Goal: Information Seeking & Learning: Find specific fact

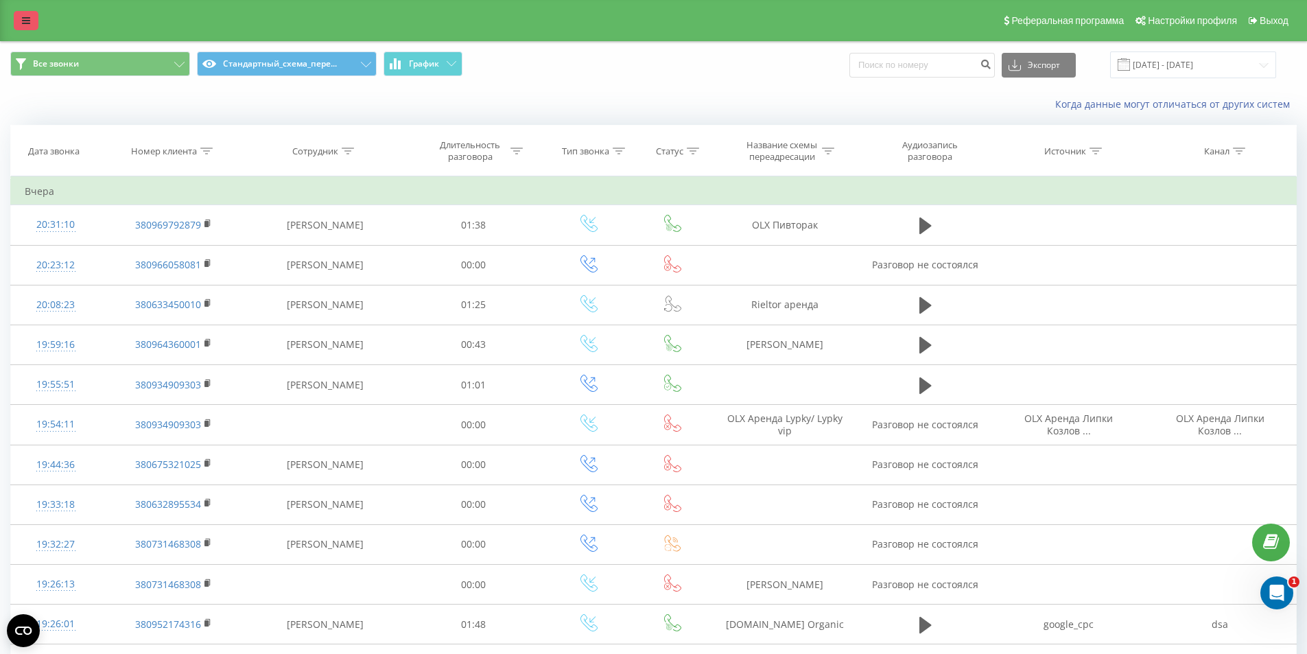
click at [26, 25] on link at bounding box center [26, 20] width 25 height 19
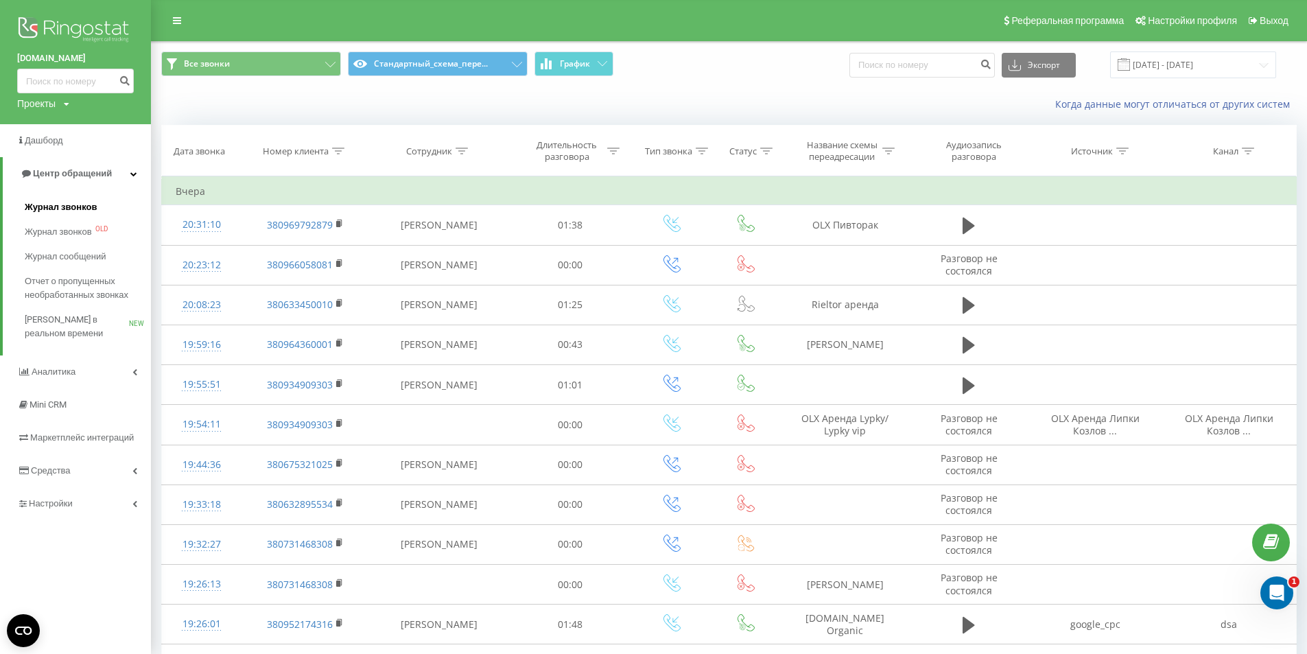
click at [54, 209] on span "Журнал звонков" at bounding box center [61, 207] width 72 height 14
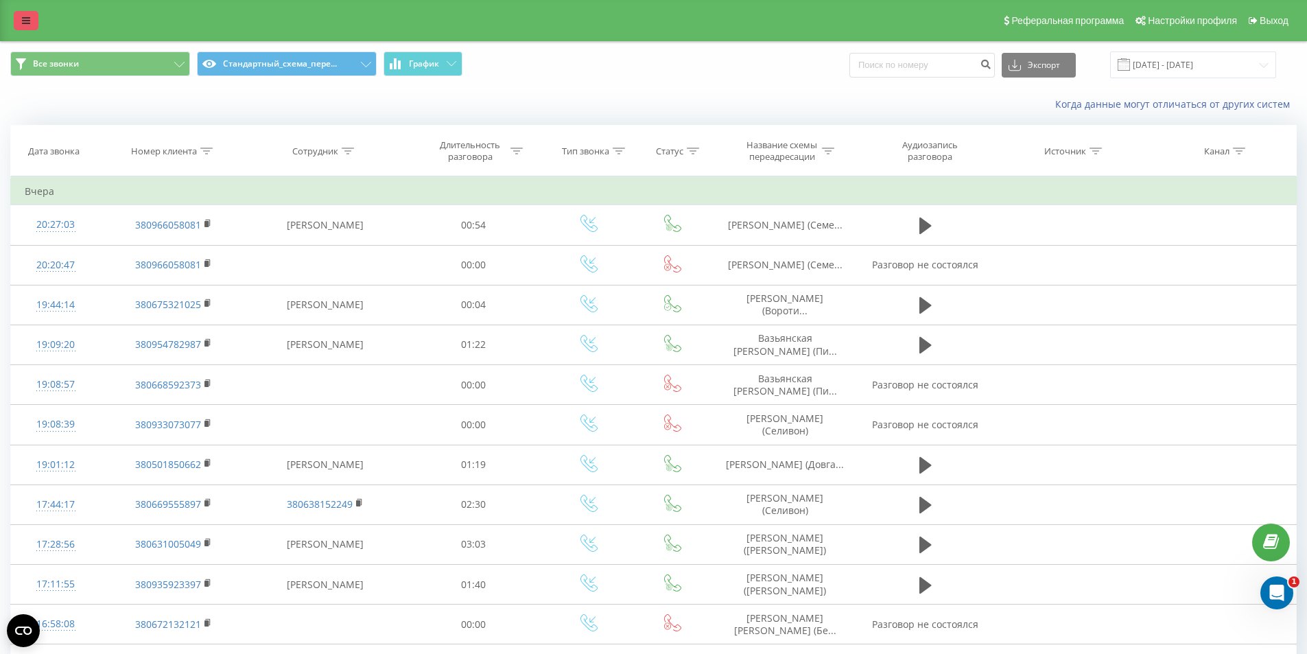
click at [31, 23] on link at bounding box center [26, 20] width 25 height 19
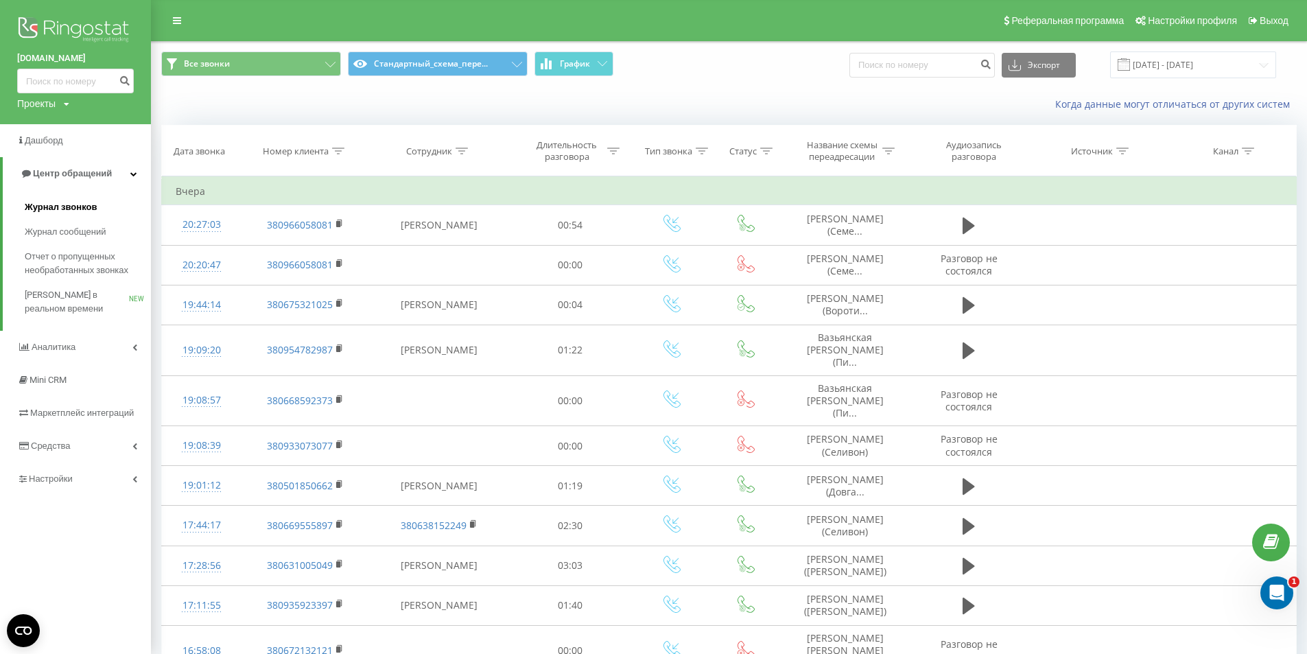
click at [69, 208] on span "Журнал звонков" at bounding box center [61, 207] width 72 height 14
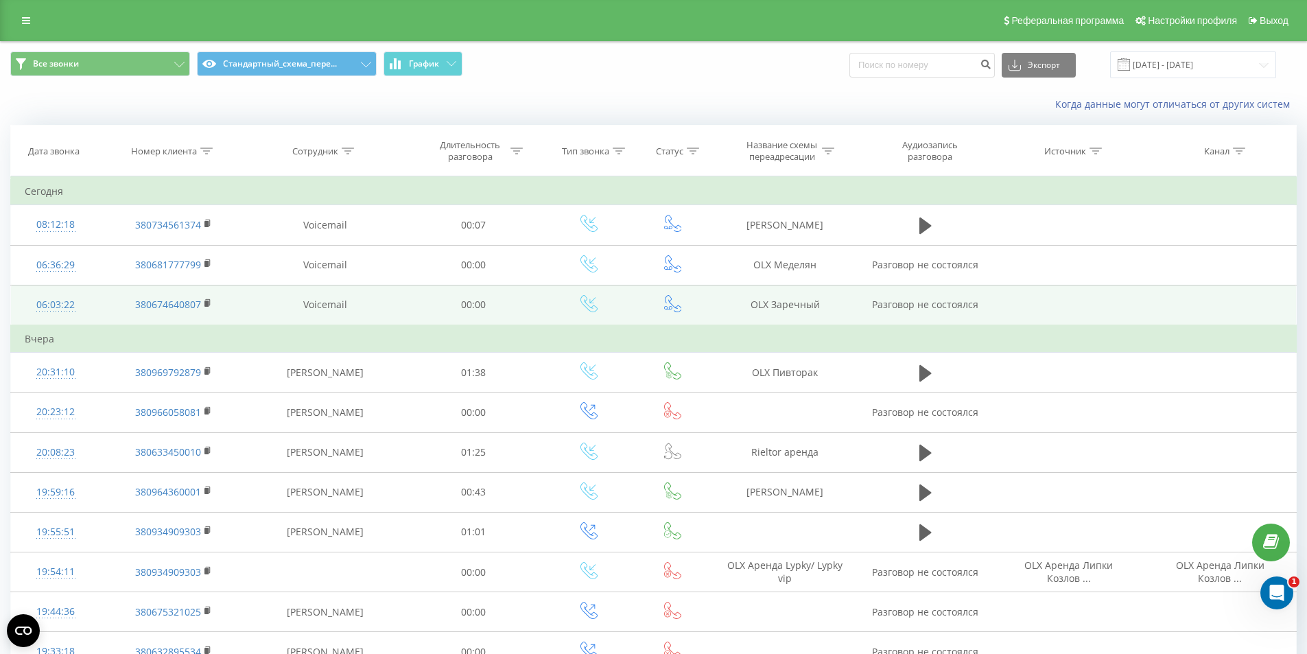
click at [772, 309] on td "OLX Заречный" at bounding box center [785, 305] width 146 height 40
copy td "OLX Заречный"
click at [209, 302] on rect at bounding box center [206, 303] width 4 height 6
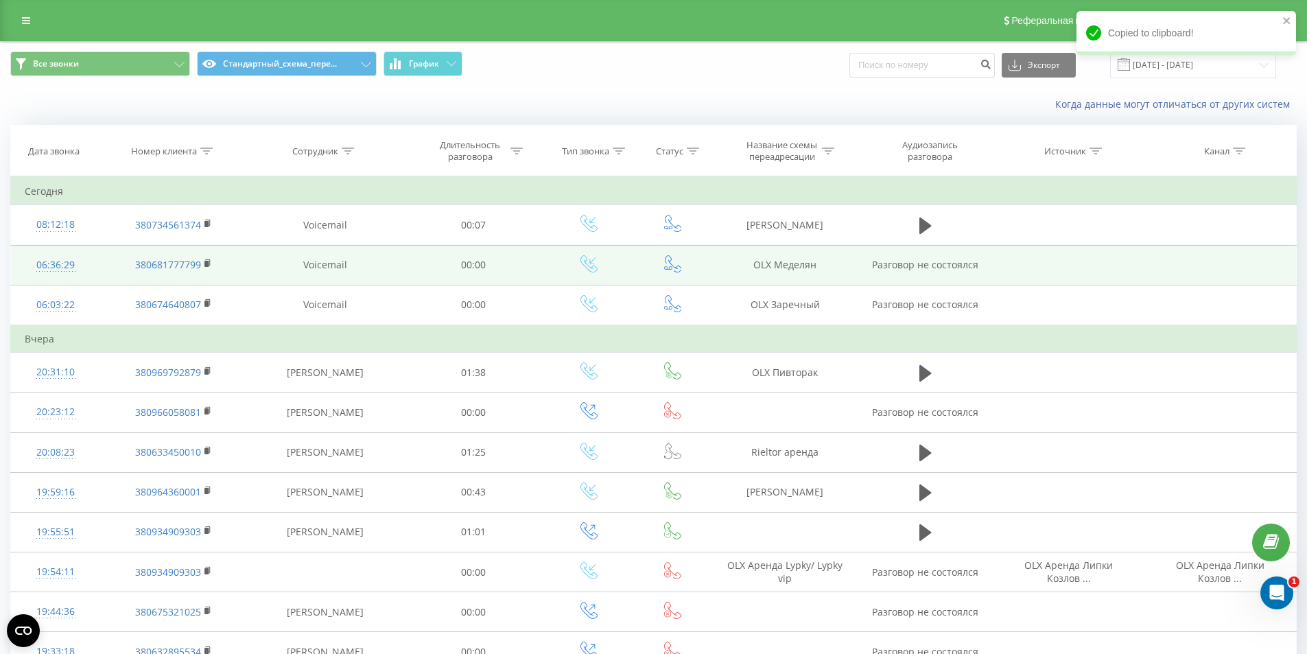
click at [789, 268] on td "OLX Меделян" at bounding box center [785, 265] width 146 height 40
copy td "OLX Меделян"
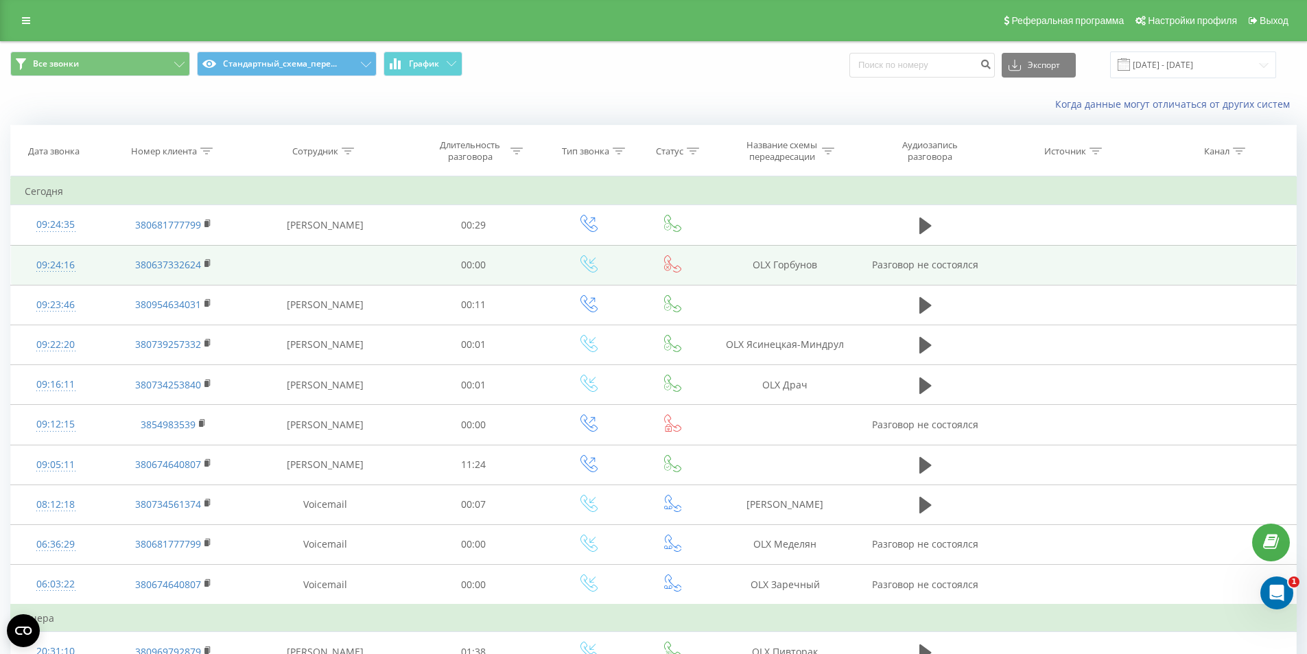
click at [764, 270] on td "OLX Горбунов" at bounding box center [785, 265] width 146 height 40
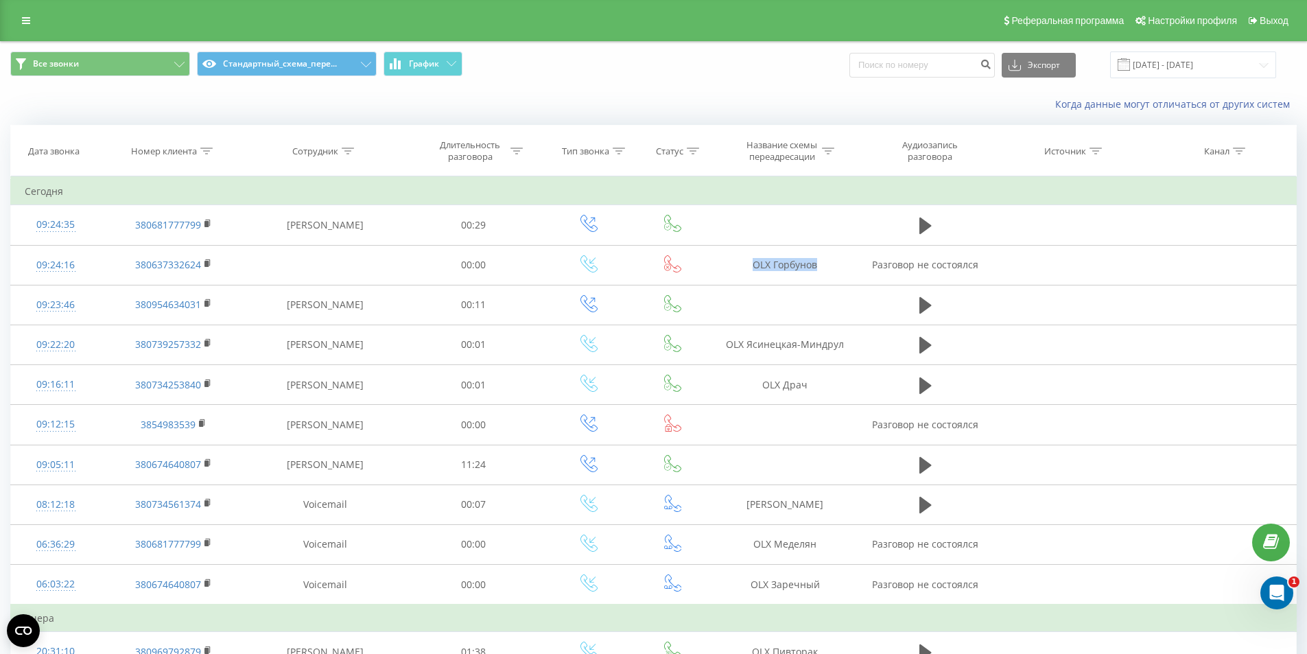
copy td "OLX Горбунов"
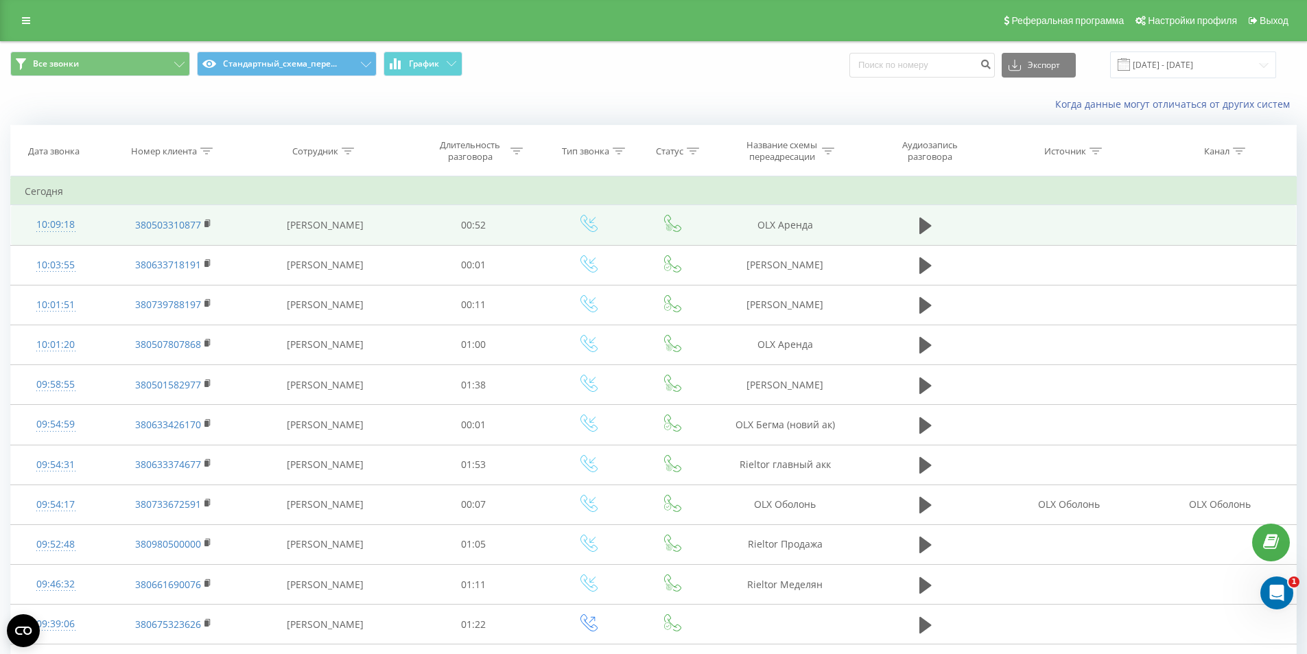
click at [793, 228] on td "OLX Аренда" at bounding box center [785, 225] width 146 height 40
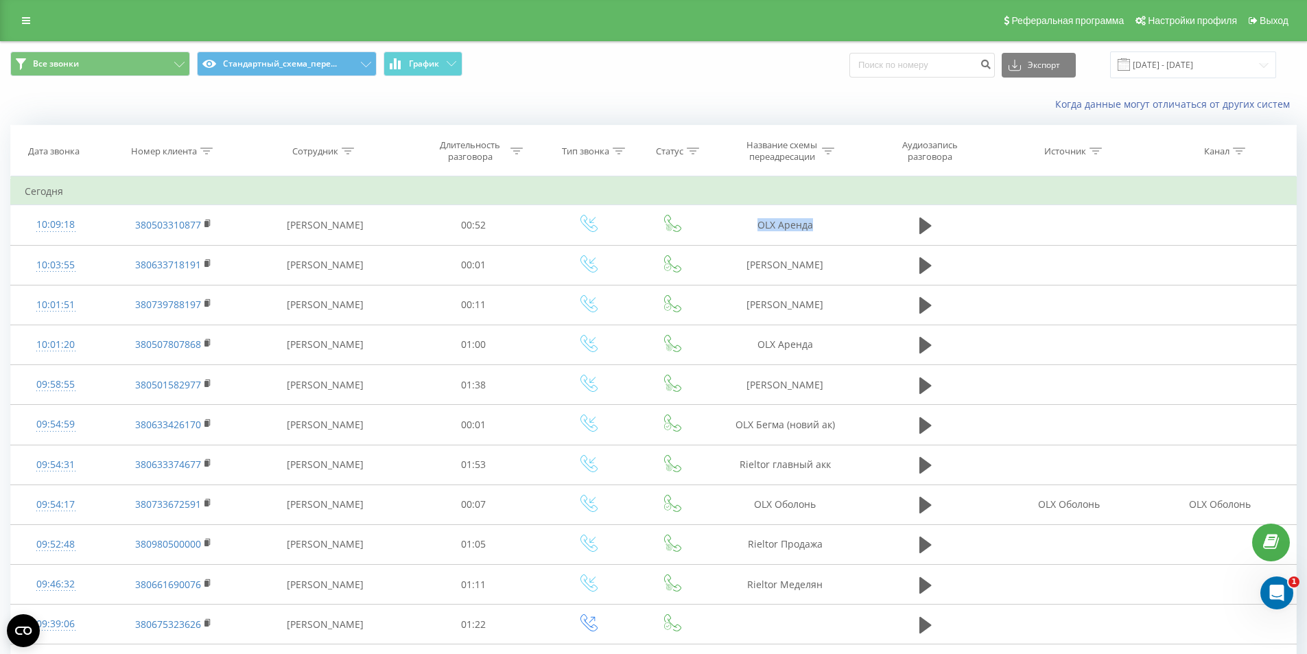
copy tr "OLX Аренда"
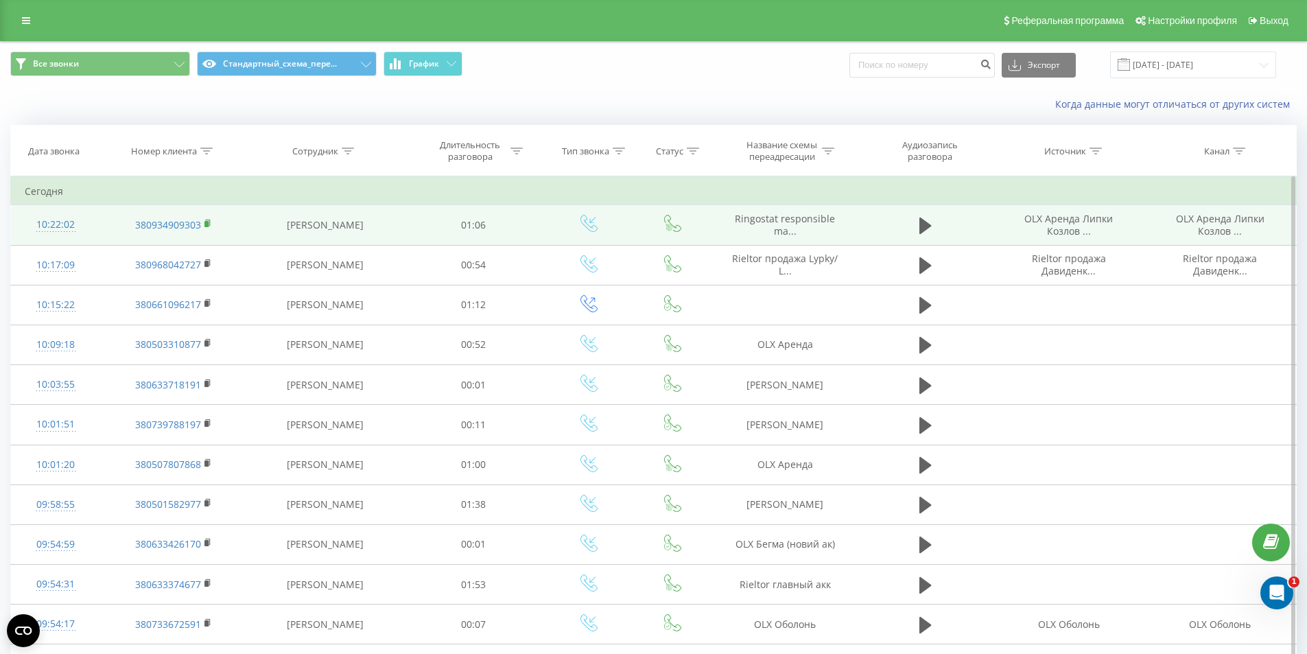
click at [208, 221] on rect at bounding box center [206, 224] width 4 height 6
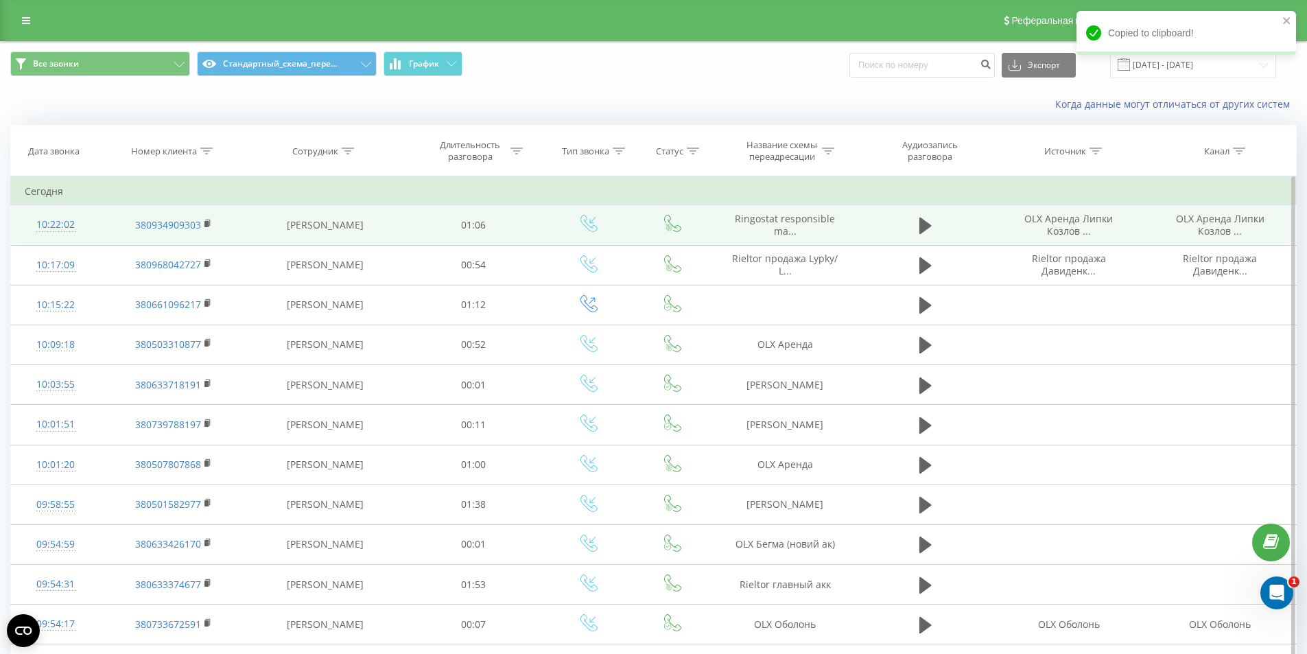
drag, startPoint x: 209, startPoint y: 156, endPoint x: 157, endPoint y: 232, distance: 91.7
click at [208, 157] on th "Номер клиента" at bounding box center [173, 151] width 146 height 51
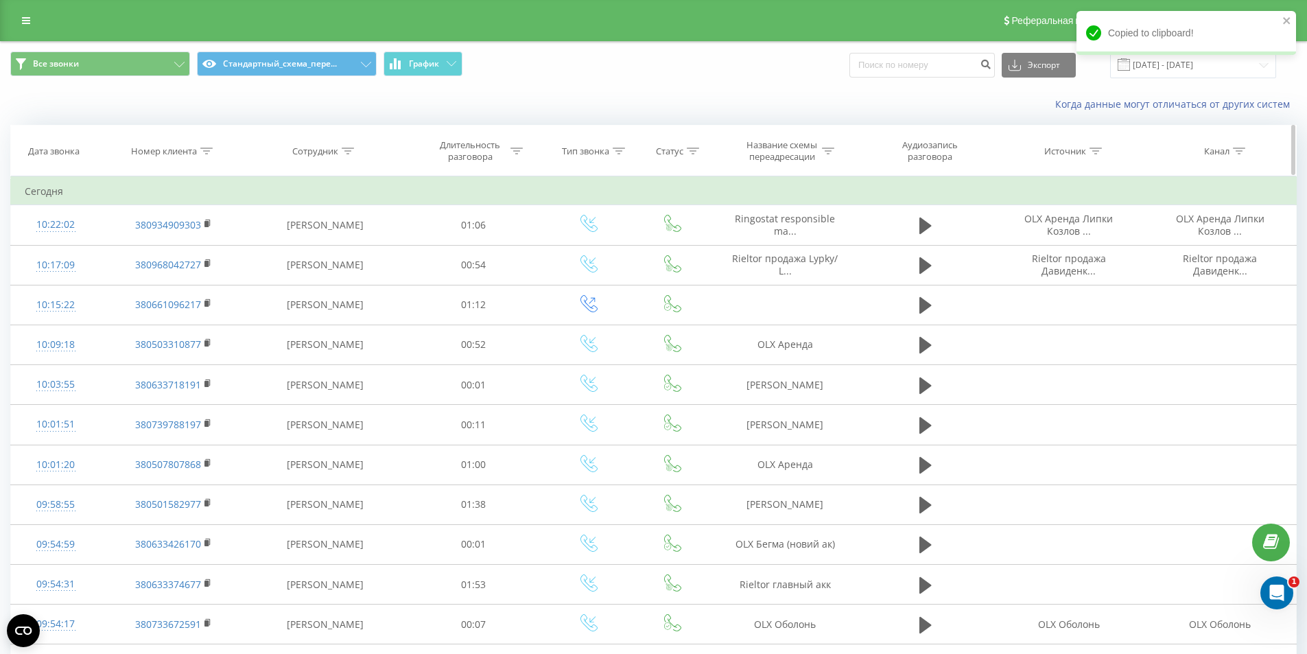
click at [204, 152] on icon at bounding box center [206, 150] width 12 height 7
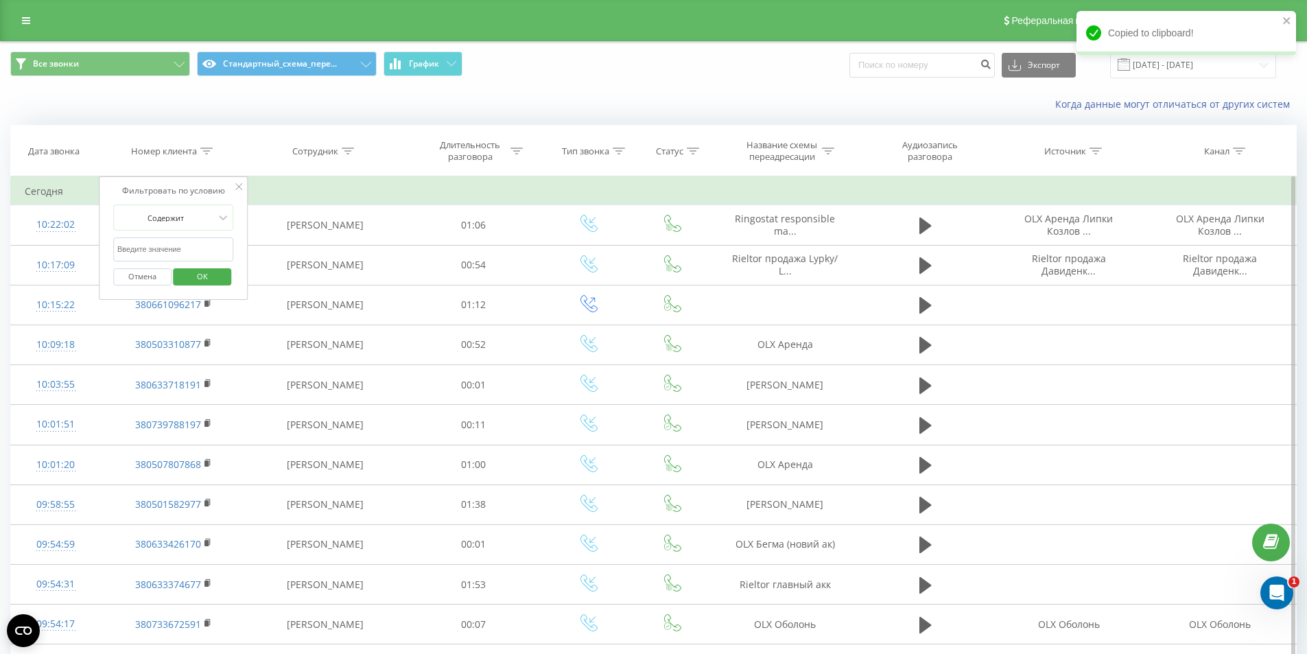
drag, startPoint x: 150, startPoint y: 256, endPoint x: 150, endPoint y: 247, distance: 8.9
click at [150, 256] on input "text" at bounding box center [173, 249] width 121 height 24
paste input "380934909303"
type input "380934909303"
click at [204, 279] on span "OK" at bounding box center [202, 275] width 38 height 21
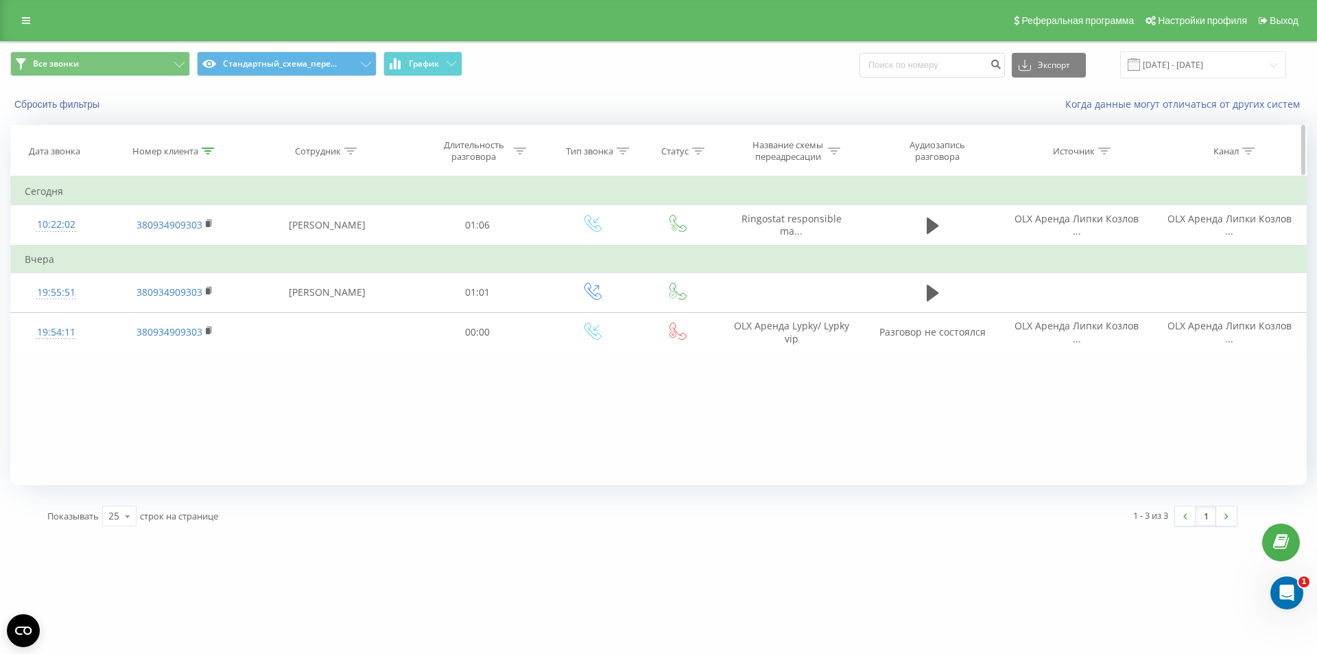
click at [206, 150] on icon at bounding box center [208, 150] width 12 height 7
click at [152, 274] on button "Отмена" at bounding box center [144, 276] width 58 height 17
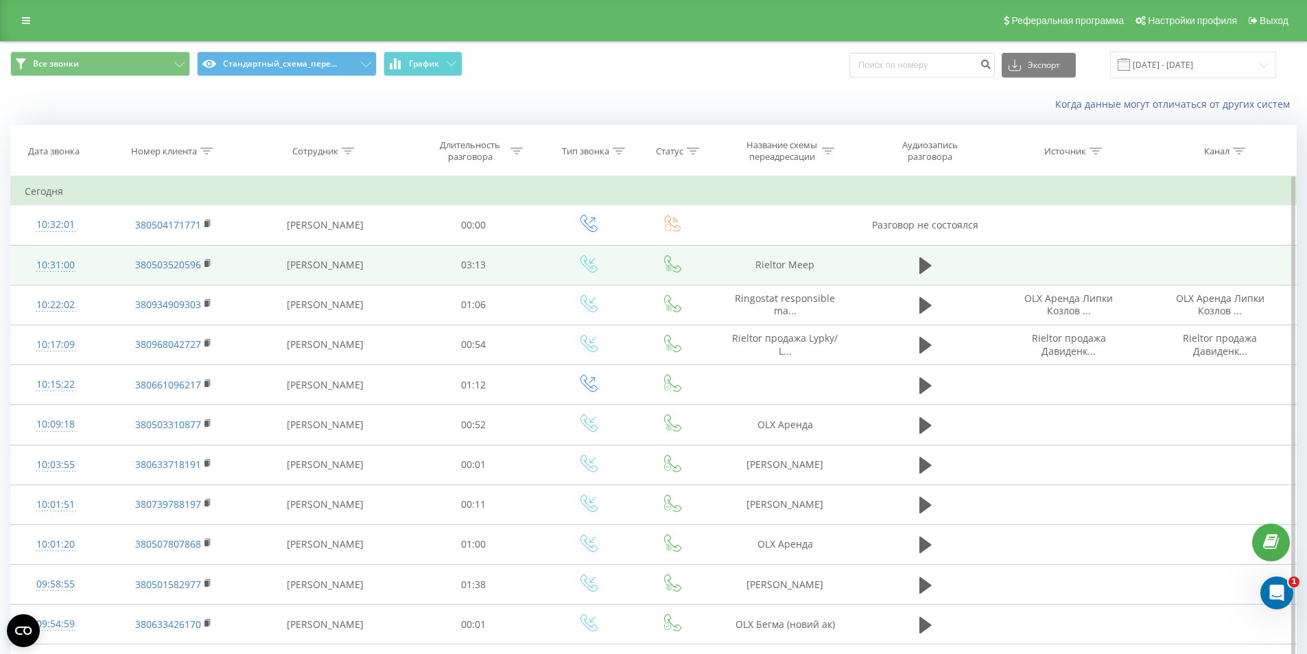
click at [780, 272] on td "Rieltor Меер" at bounding box center [785, 265] width 146 height 40
click at [781, 272] on td "Rieltor Меер" at bounding box center [785, 265] width 146 height 40
copy tr "Rieltor Меер"
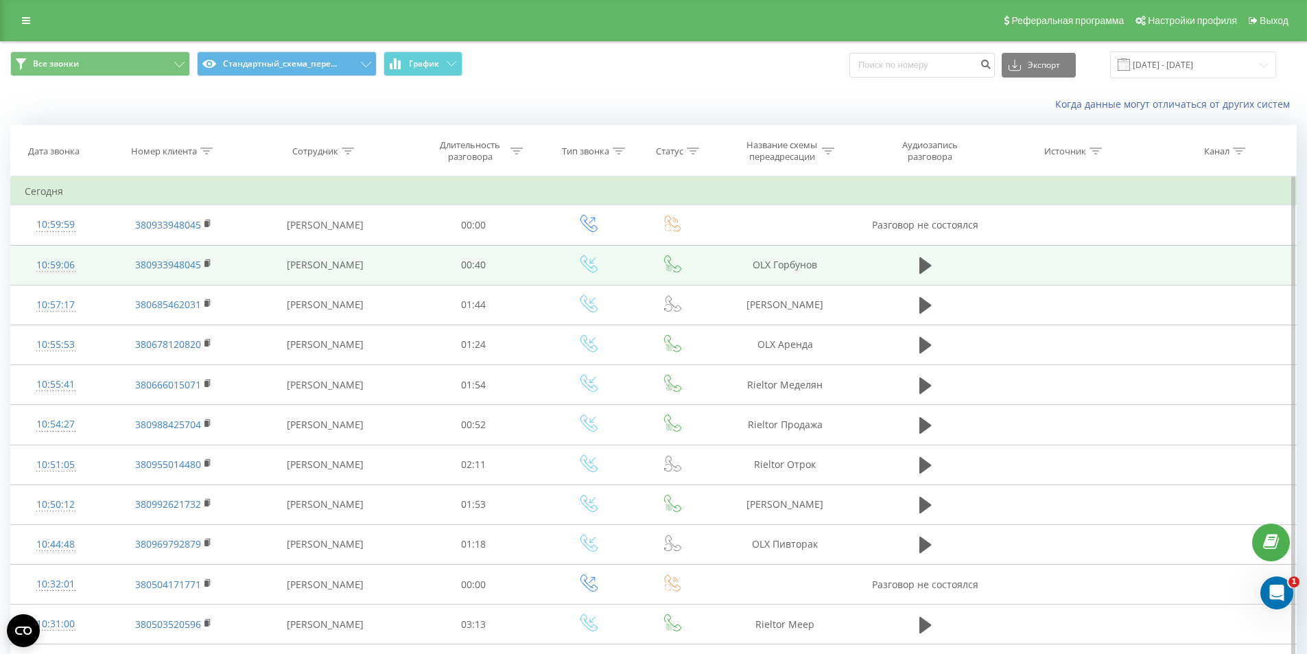
click at [781, 261] on td "OLX Горбунов" at bounding box center [785, 265] width 146 height 40
copy tr "OLX Горбунов"
click at [772, 263] on td "OLX Горбунов" at bounding box center [785, 265] width 146 height 40
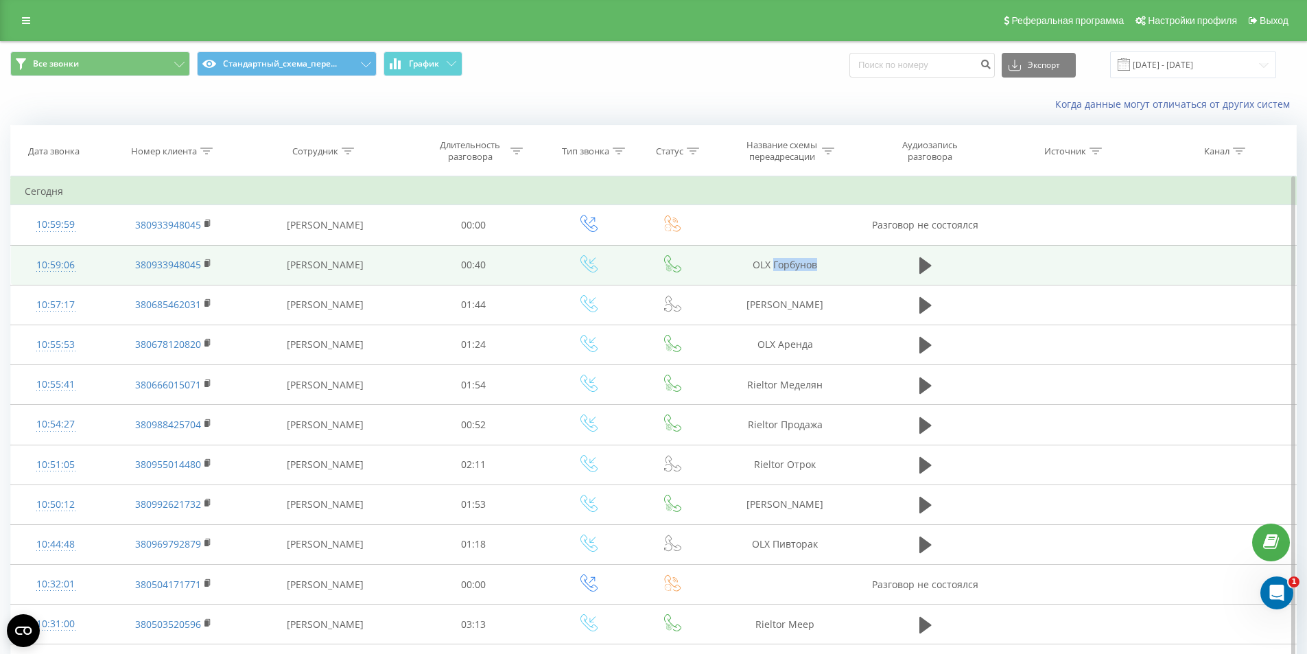
click at [772, 263] on td "OLX Горбунов" at bounding box center [785, 265] width 146 height 40
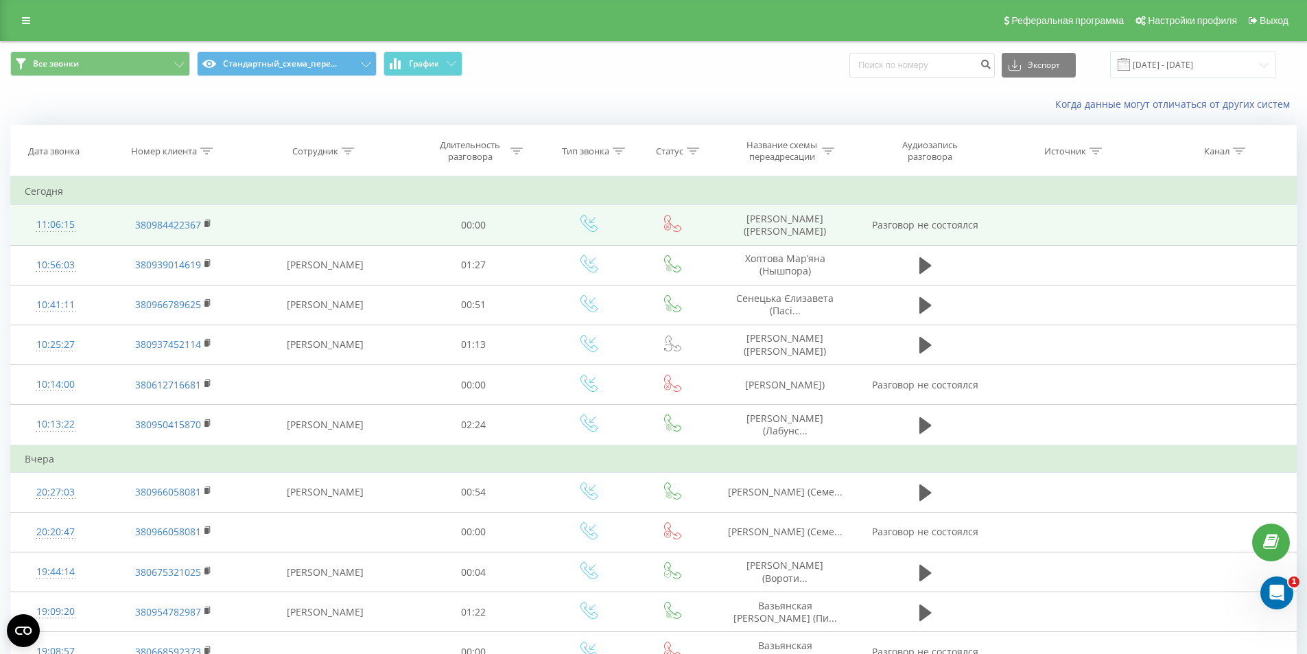
click at [773, 230] on td "Сулима Григорий (Войтенко)" at bounding box center [785, 225] width 146 height 40
click at [772, 226] on td "[PERSON_NAME] ([PERSON_NAME])" at bounding box center [785, 225] width 146 height 40
click at [772, 226] on td "Сулима Григорий (Войтенко)" at bounding box center [785, 225] width 146 height 40
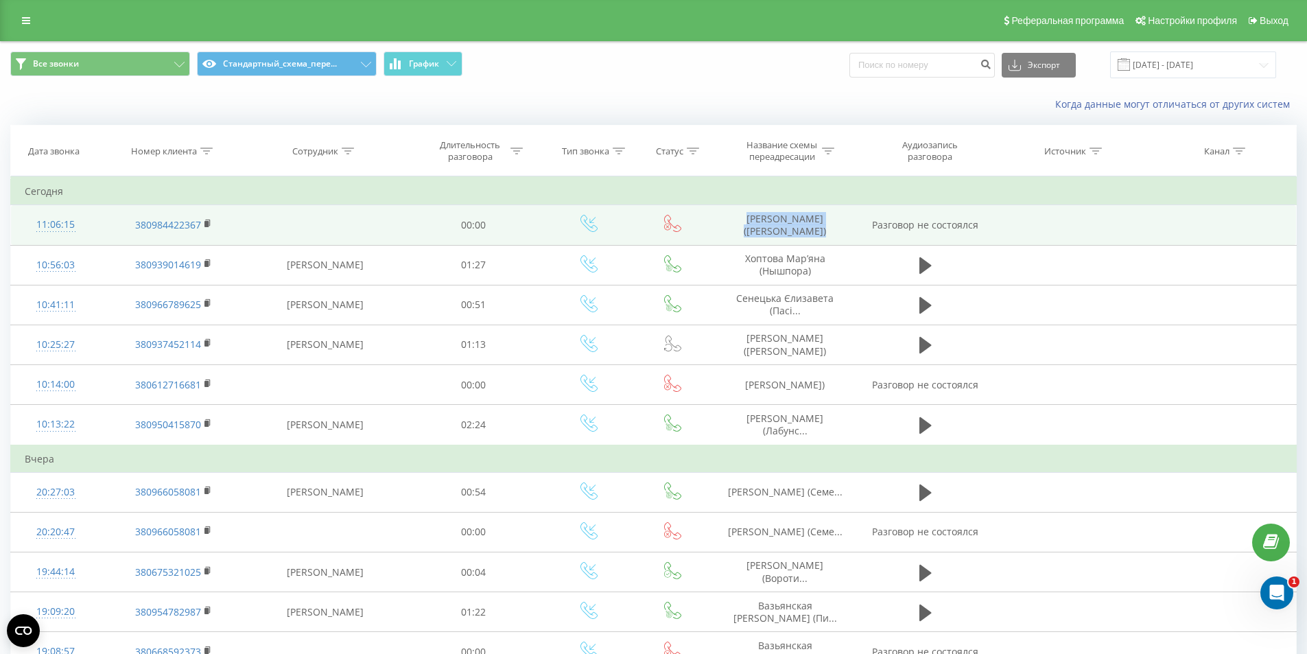
click at [772, 226] on td "[PERSON_NAME] ([PERSON_NAME])" at bounding box center [785, 225] width 146 height 40
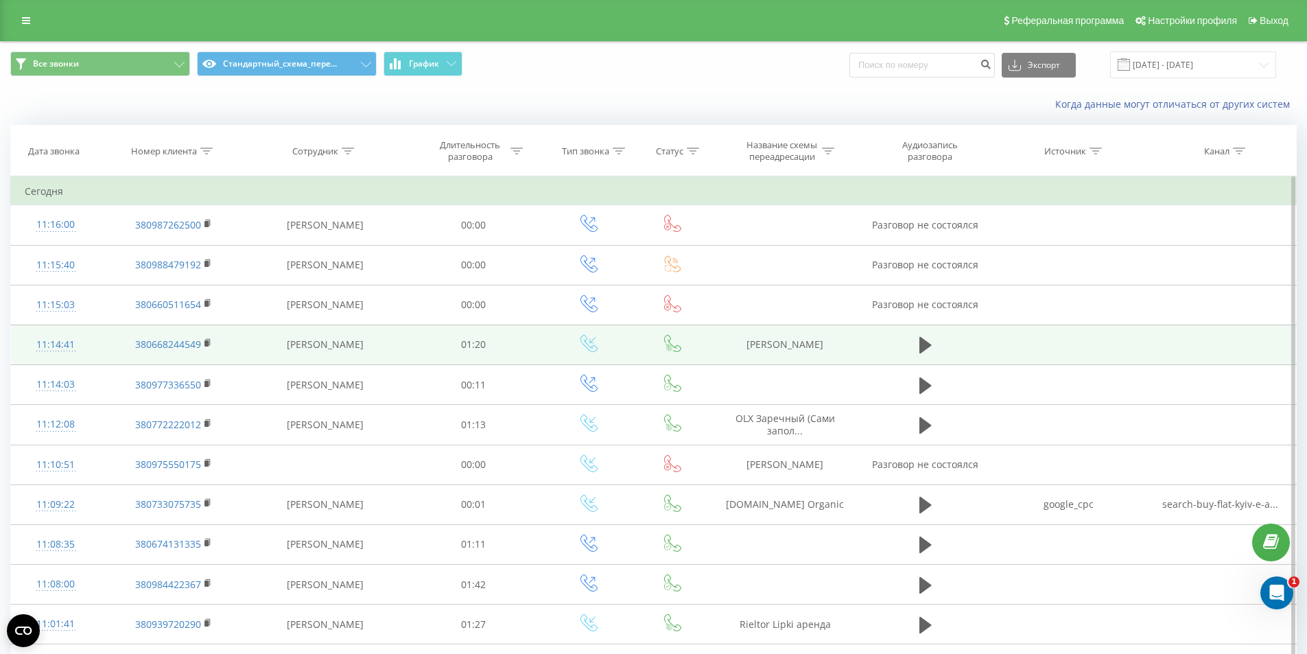
click at [754, 351] on td "[PERSON_NAME]" at bounding box center [785, 344] width 146 height 40
copy tr "[PERSON_NAME]"
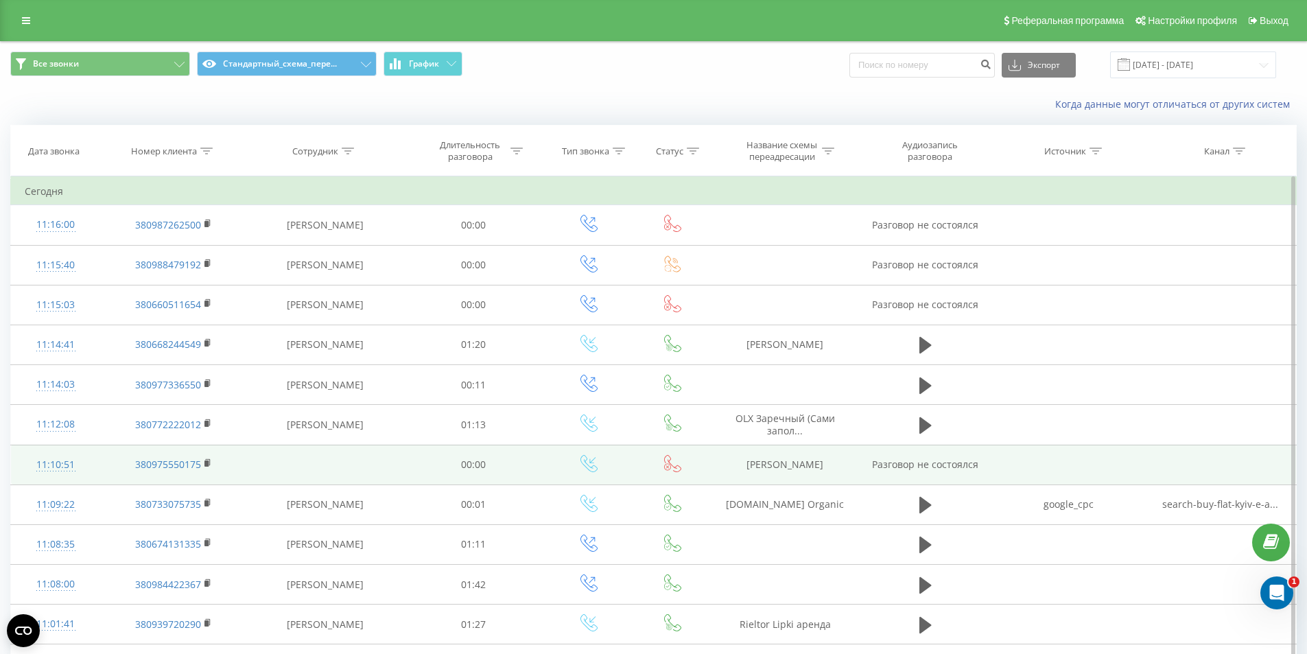
click at [798, 466] on td "[PERSON_NAME]" at bounding box center [785, 464] width 146 height 40
click at [798, 466] on td "Rieltor Оленович" at bounding box center [785, 464] width 146 height 40
copy td "Rieltor Оленович"
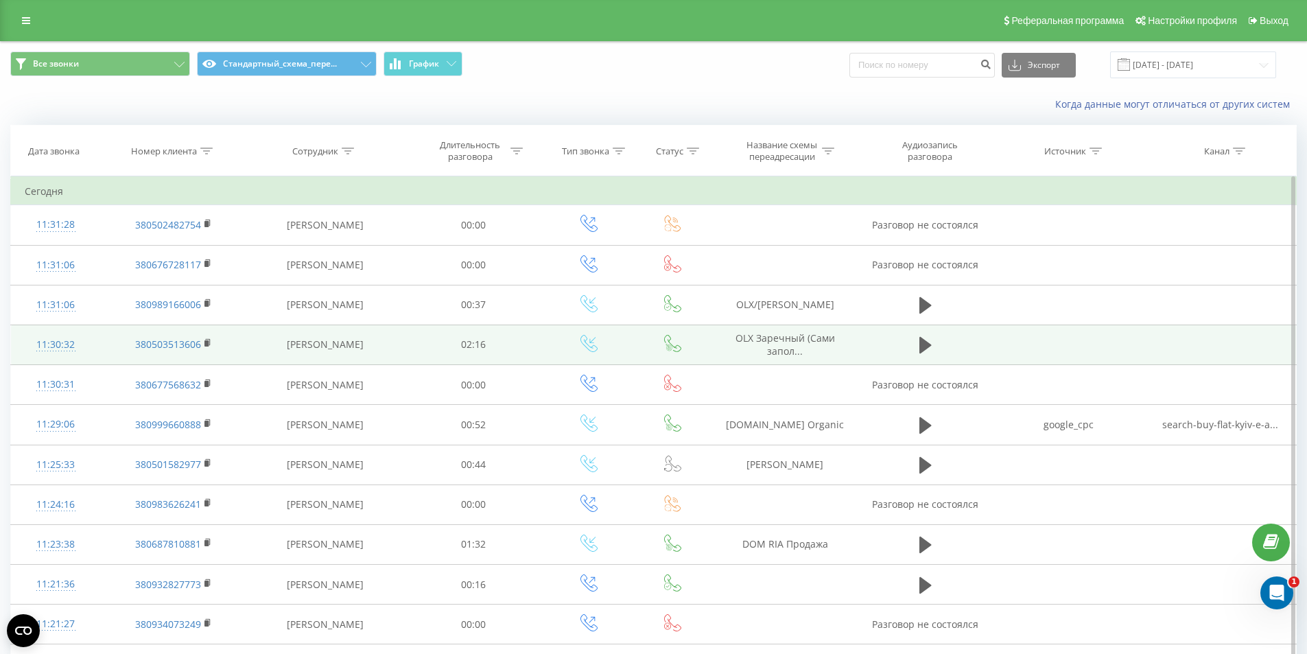
click at [782, 355] on span "OLX Заречный (Сами запол..." at bounding box center [784, 343] width 99 height 25
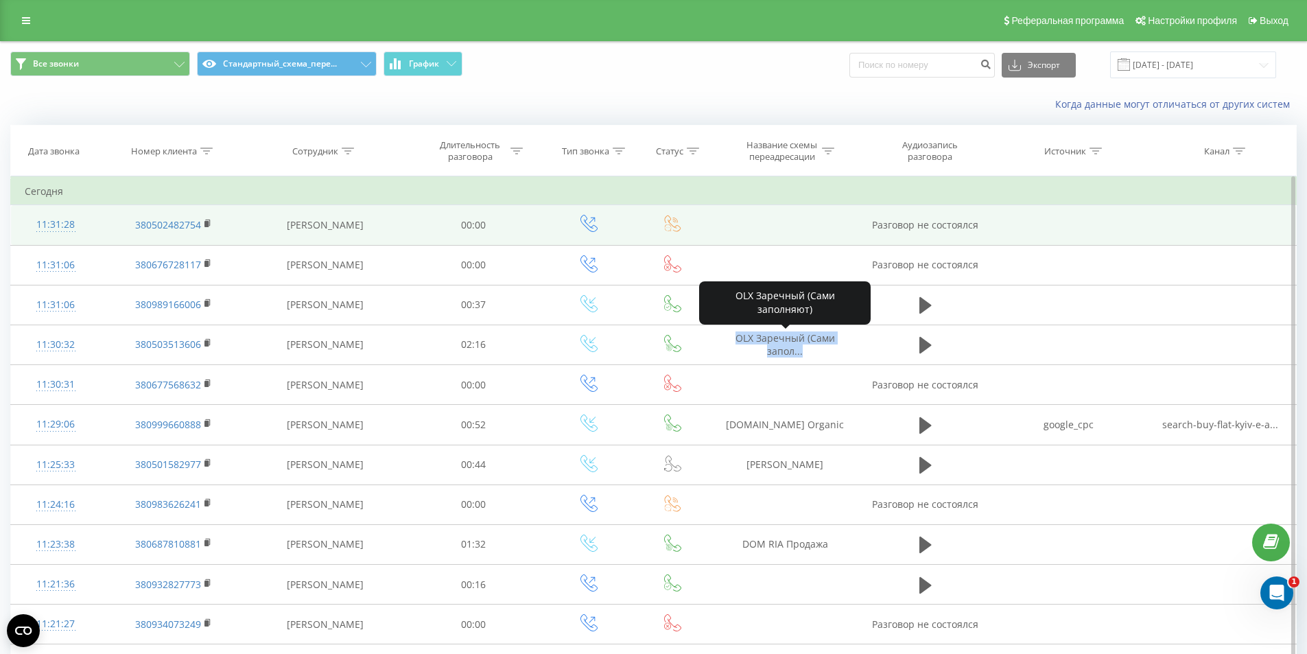
copy tr "OLX Заречный (Сами запол..."
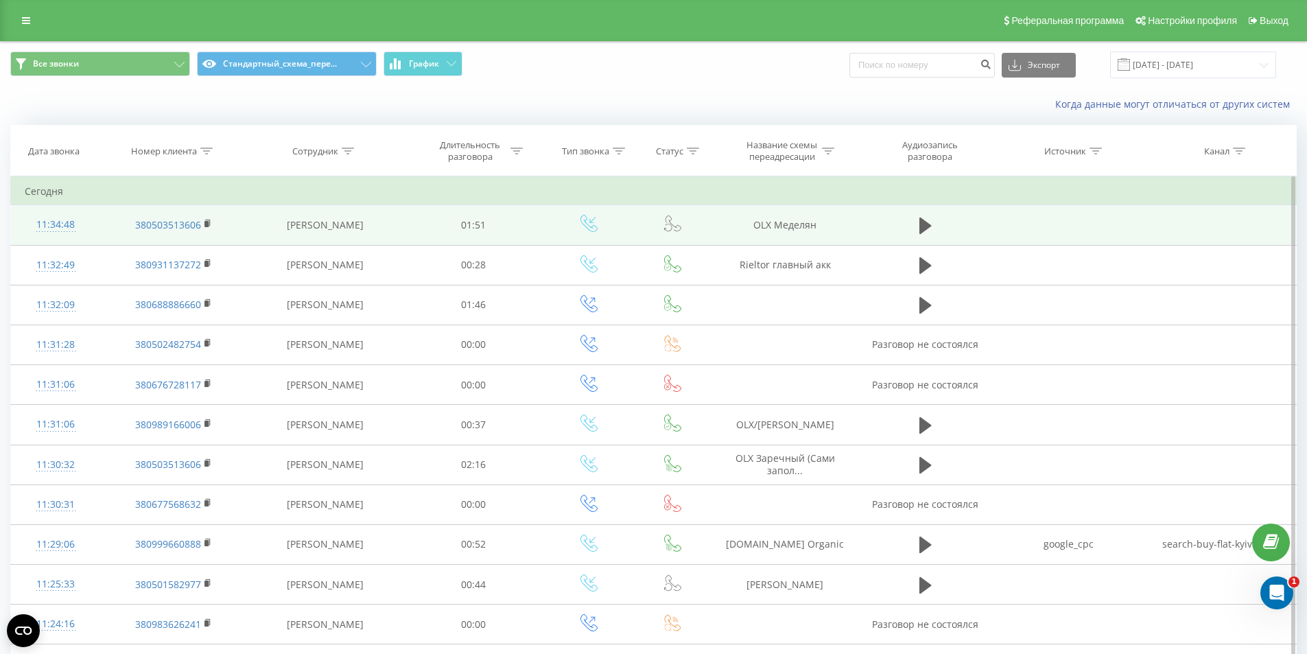
click at [794, 230] on td "OLX Меделян" at bounding box center [785, 225] width 146 height 40
copy tr "OLX Меделян"
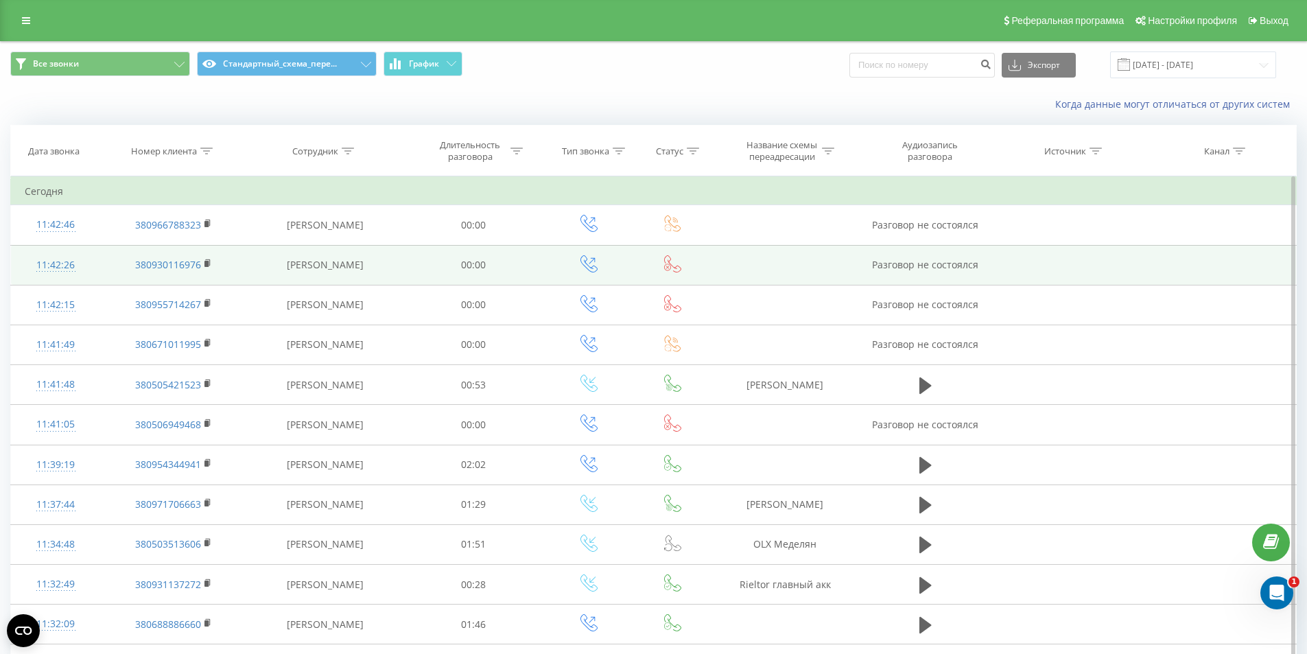
click at [276, 266] on td "[PERSON_NAME]" at bounding box center [324, 265] width 157 height 40
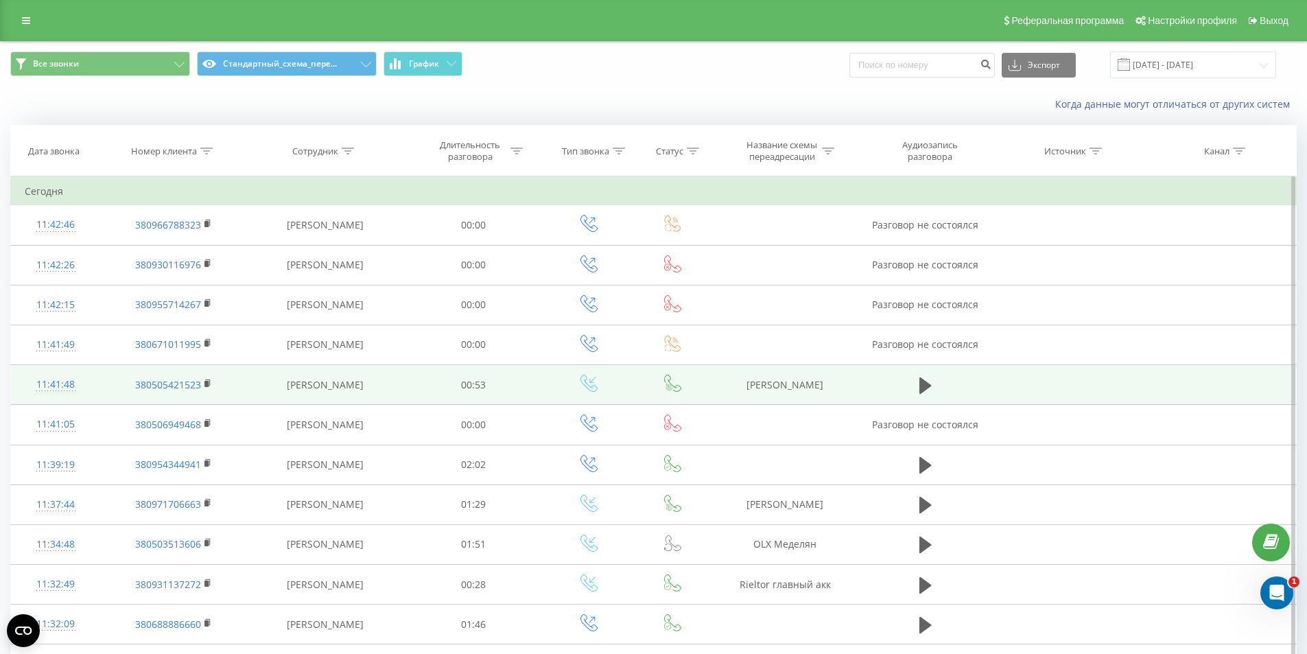
click at [802, 385] on td "[PERSON_NAME]" at bounding box center [785, 385] width 146 height 40
click at [802, 385] on td "Баннер Оленович" at bounding box center [785, 385] width 146 height 40
copy tr "Баннер Оленович"
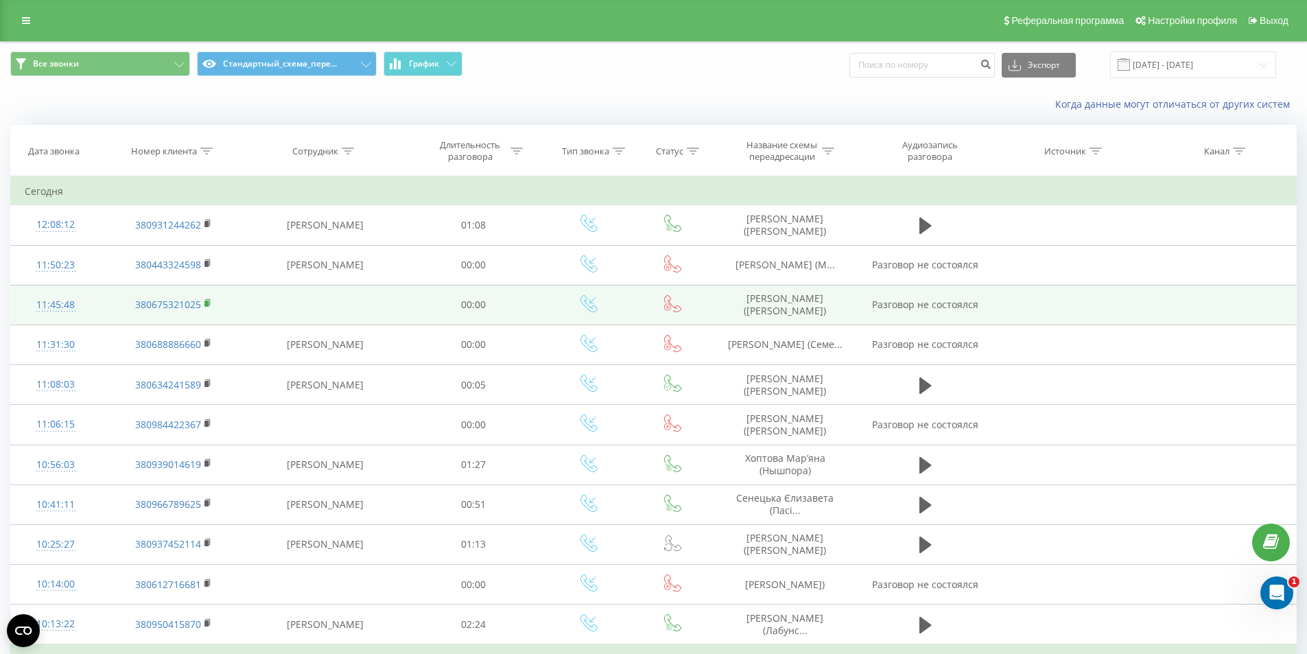
click at [209, 302] on rect at bounding box center [206, 303] width 4 height 6
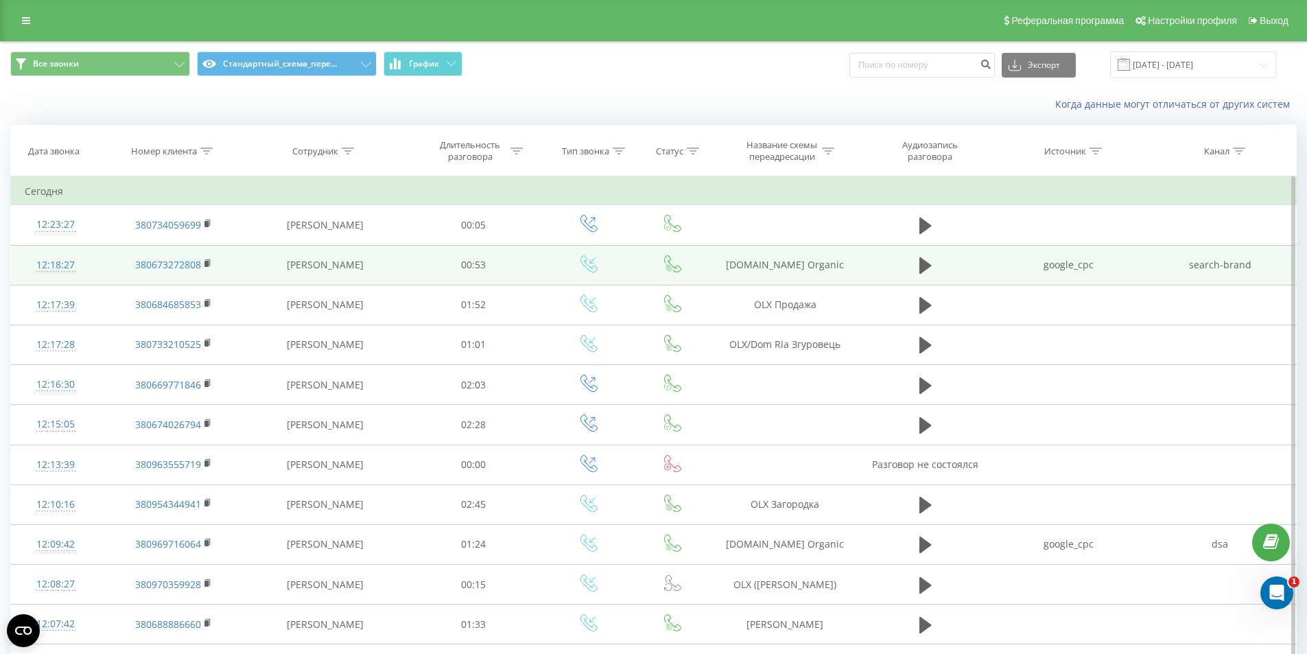
click at [47, 269] on div "12:18:27" at bounding box center [56, 265] width 62 height 27
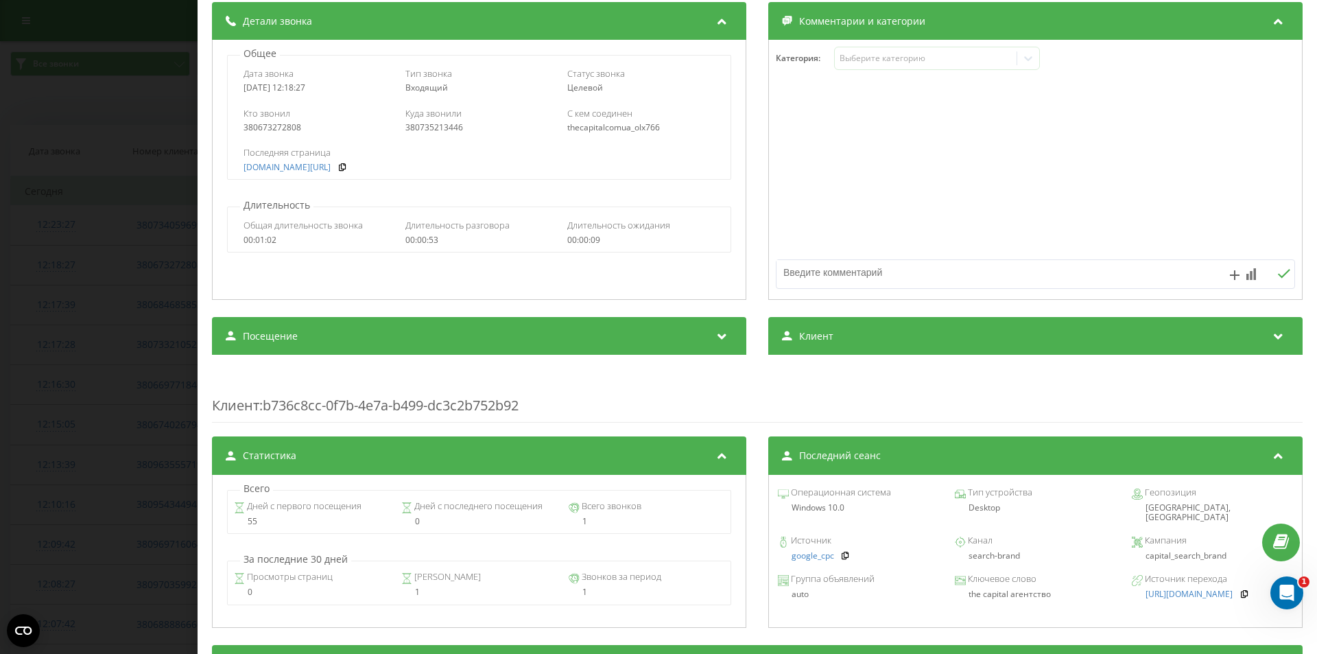
scroll to position [274, 0]
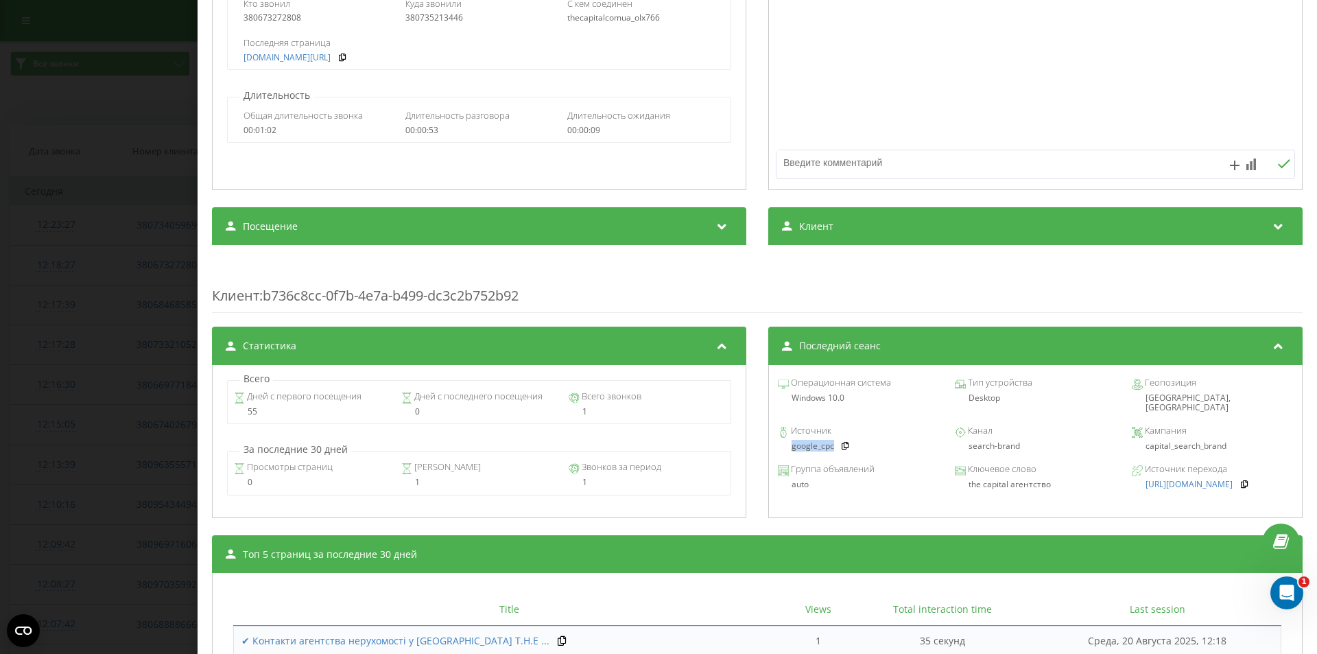
drag, startPoint x: 797, startPoint y: 440, endPoint x: 829, endPoint y: 444, distance: 32.5
click at [829, 444] on div "Источник google_cpc Канал search-brand [GEOGRAPHIC_DATA] capital_search_brand" at bounding box center [1035, 439] width 519 height 38
copy link "google_cpc"
